Goal: Task Accomplishment & Management: Use online tool/utility

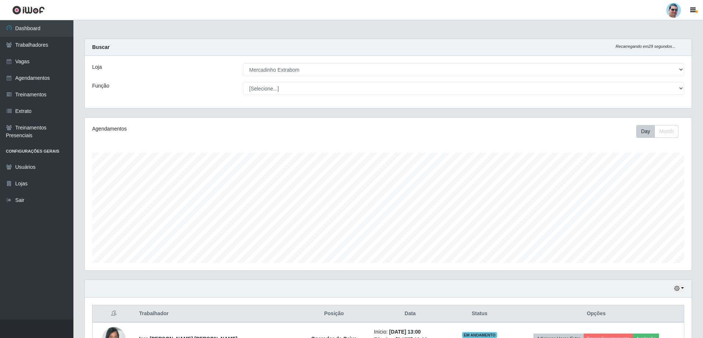
select select "175"
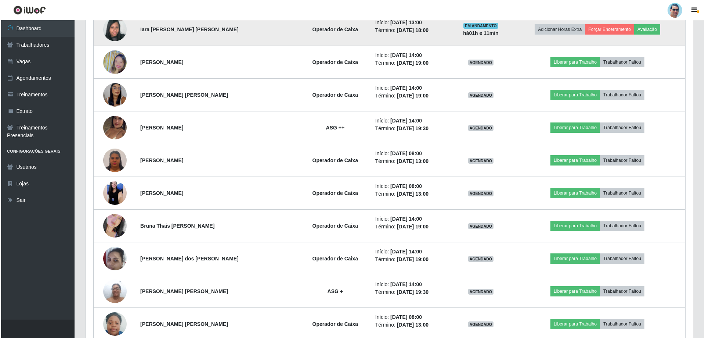
scroll to position [246, 0]
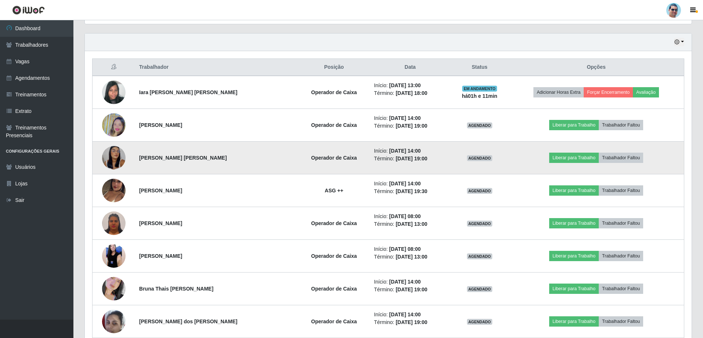
click at [109, 151] on img at bounding box center [114, 157] width 24 height 51
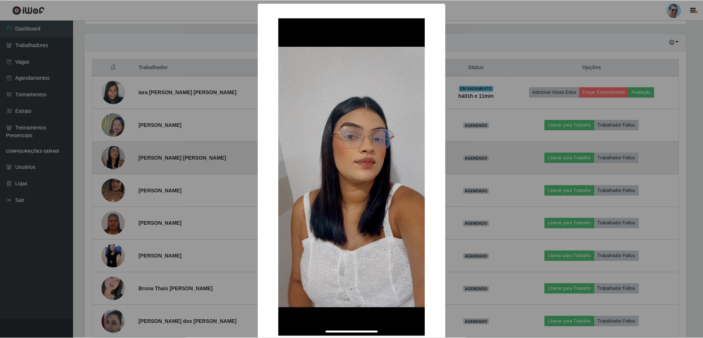
scroll to position [152, 603]
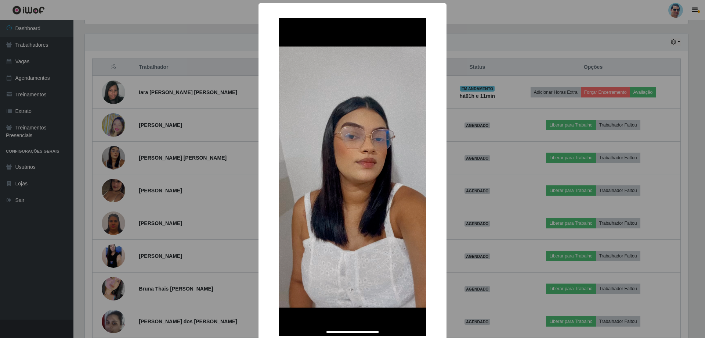
click at [175, 134] on div "× OK Cancel" at bounding box center [352, 169] width 705 height 338
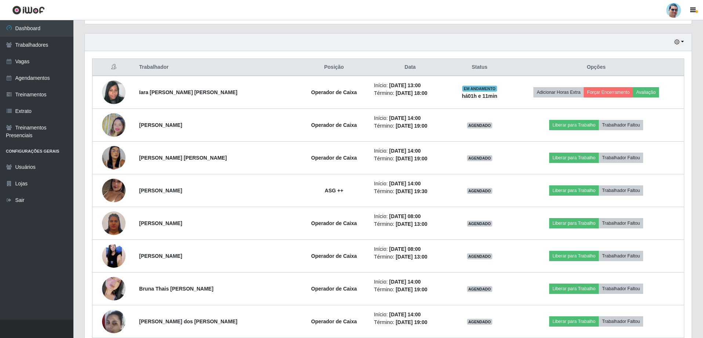
scroll to position [152, 607]
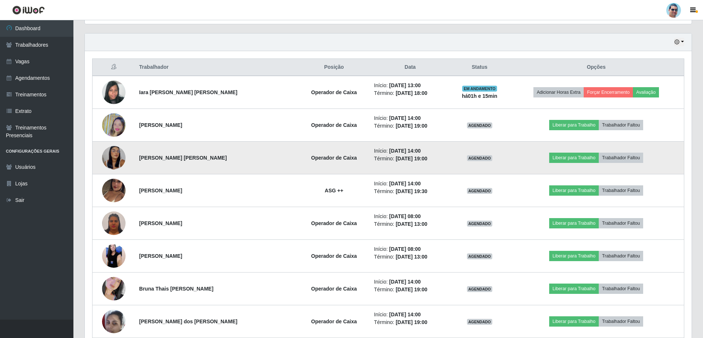
click at [122, 161] on img at bounding box center [114, 157] width 24 height 51
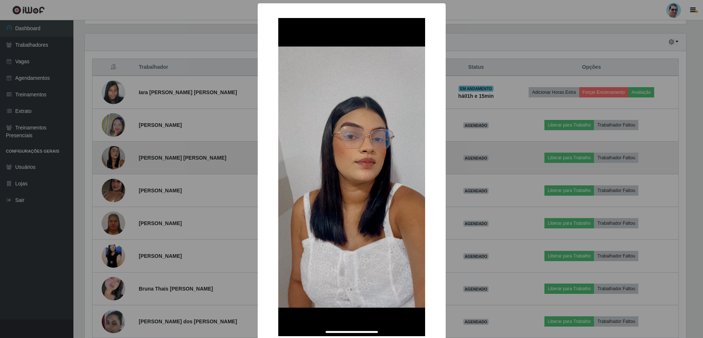
scroll to position [152, 603]
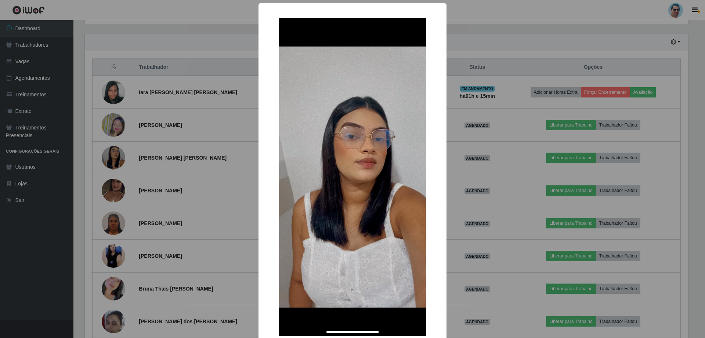
click at [449, 252] on div "× OK Cancel" at bounding box center [352, 169] width 705 height 338
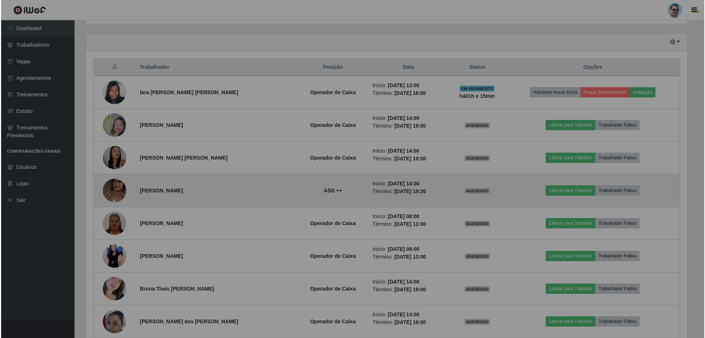
scroll to position [152, 607]
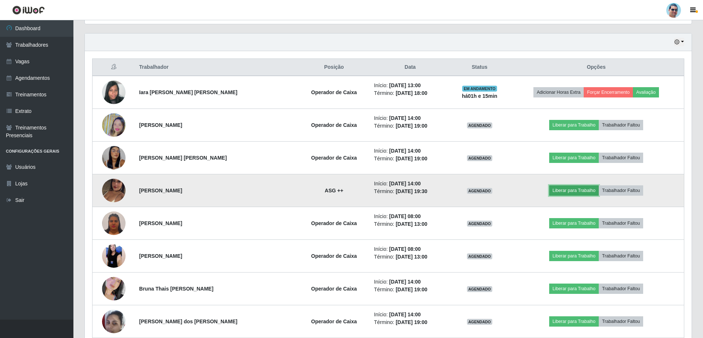
click at [569, 190] on button "Liberar para Trabalho" at bounding box center [574, 190] width 50 height 10
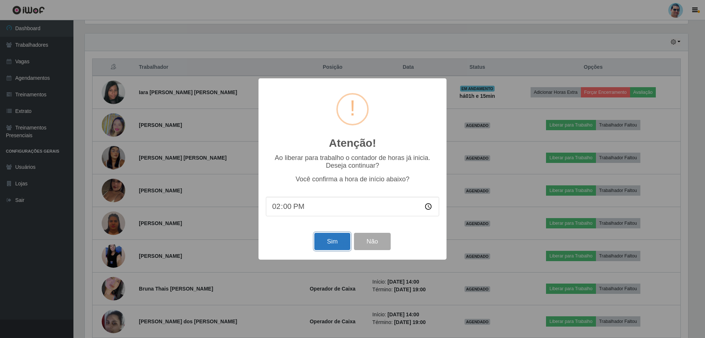
click at [347, 246] on button "Sim" at bounding box center [332, 240] width 36 height 17
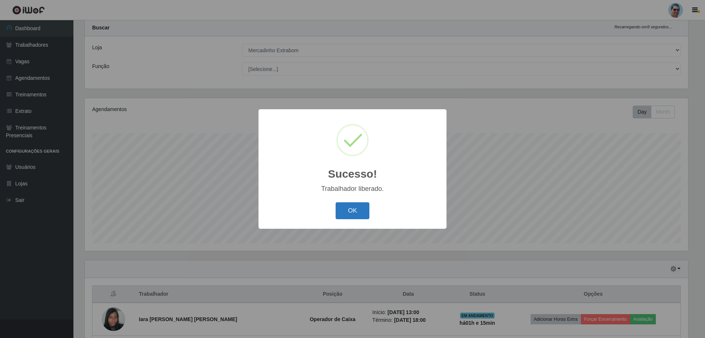
click at [363, 211] on button "OK" at bounding box center [353, 210] width 34 height 17
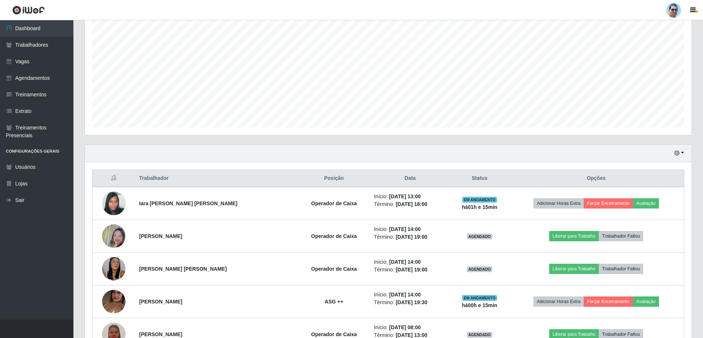
scroll to position [162, 0]
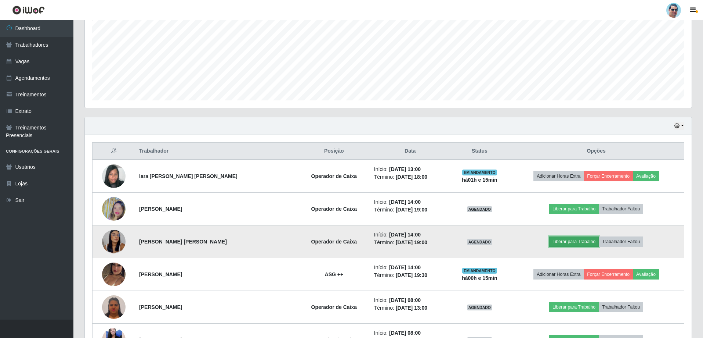
click at [587, 244] on button "Liberar para Trabalho" at bounding box center [574, 241] width 50 height 10
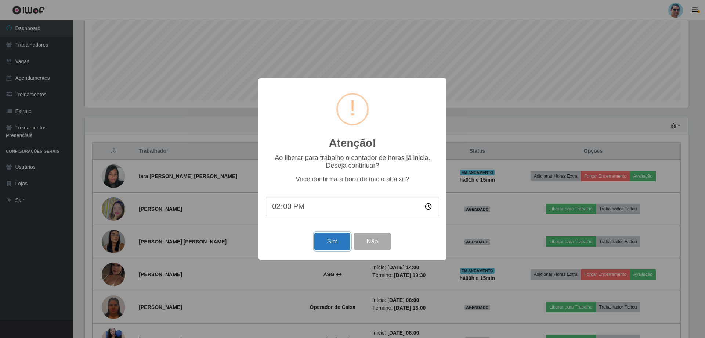
click at [315, 242] on button "Sim" at bounding box center [332, 240] width 36 height 17
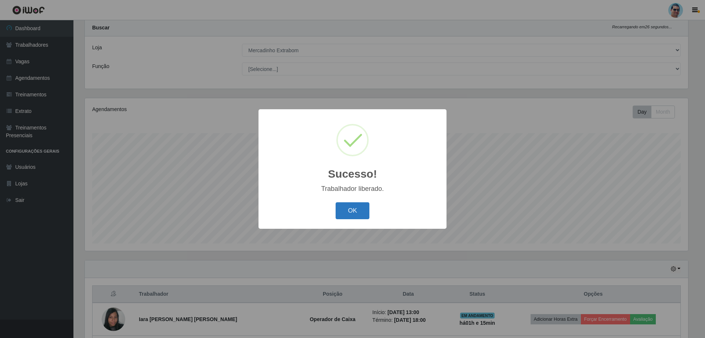
click at [355, 215] on button "OK" at bounding box center [353, 210] width 34 height 17
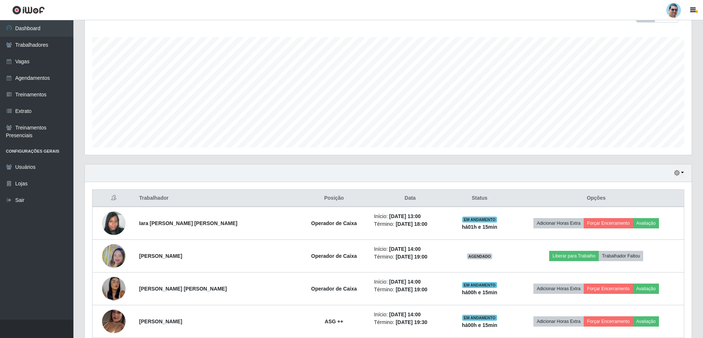
scroll to position [166, 0]
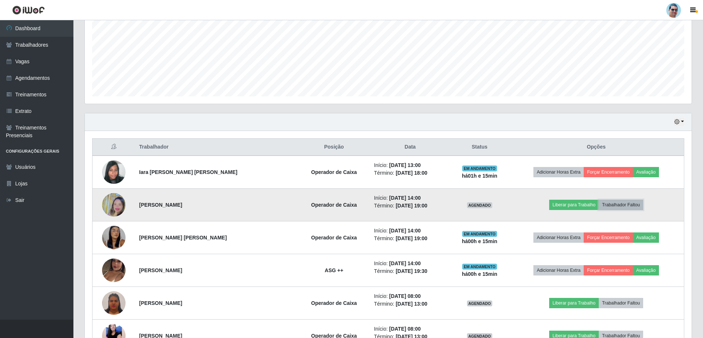
click at [626, 205] on button "Trabalhador Faltou" at bounding box center [621, 204] width 44 height 10
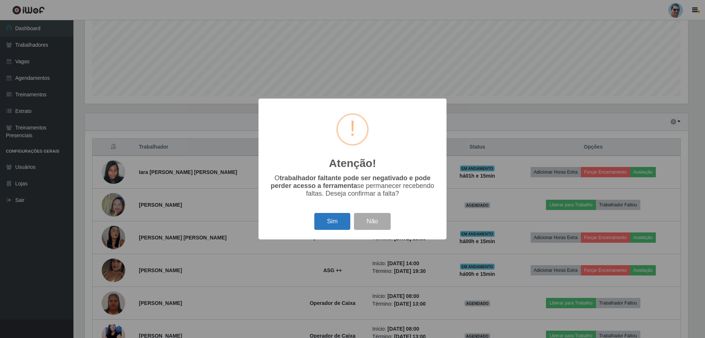
click at [338, 223] on button "Sim" at bounding box center [332, 221] width 36 height 17
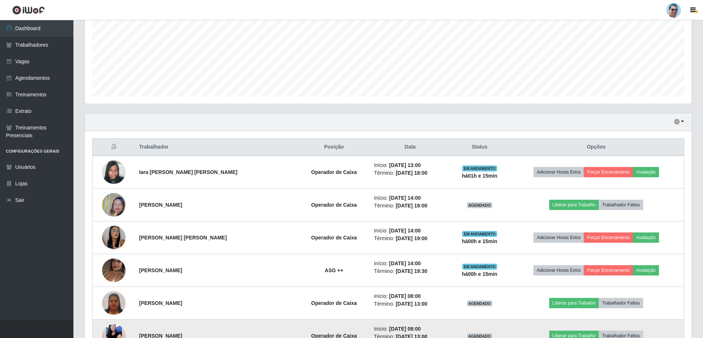
scroll to position [0, 0]
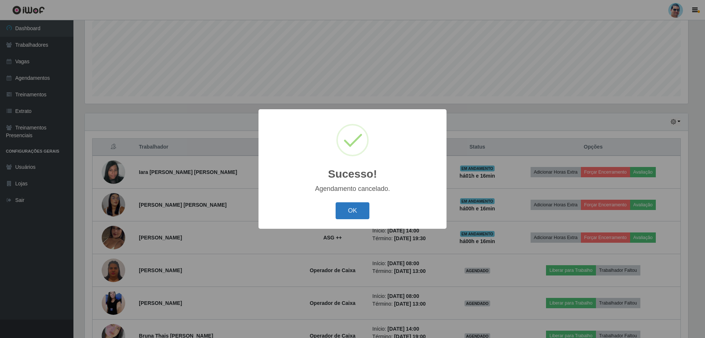
click at [364, 209] on button "OK" at bounding box center [353, 210] width 34 height 17
